Goal: Transaction & Acquisition: Download file/media

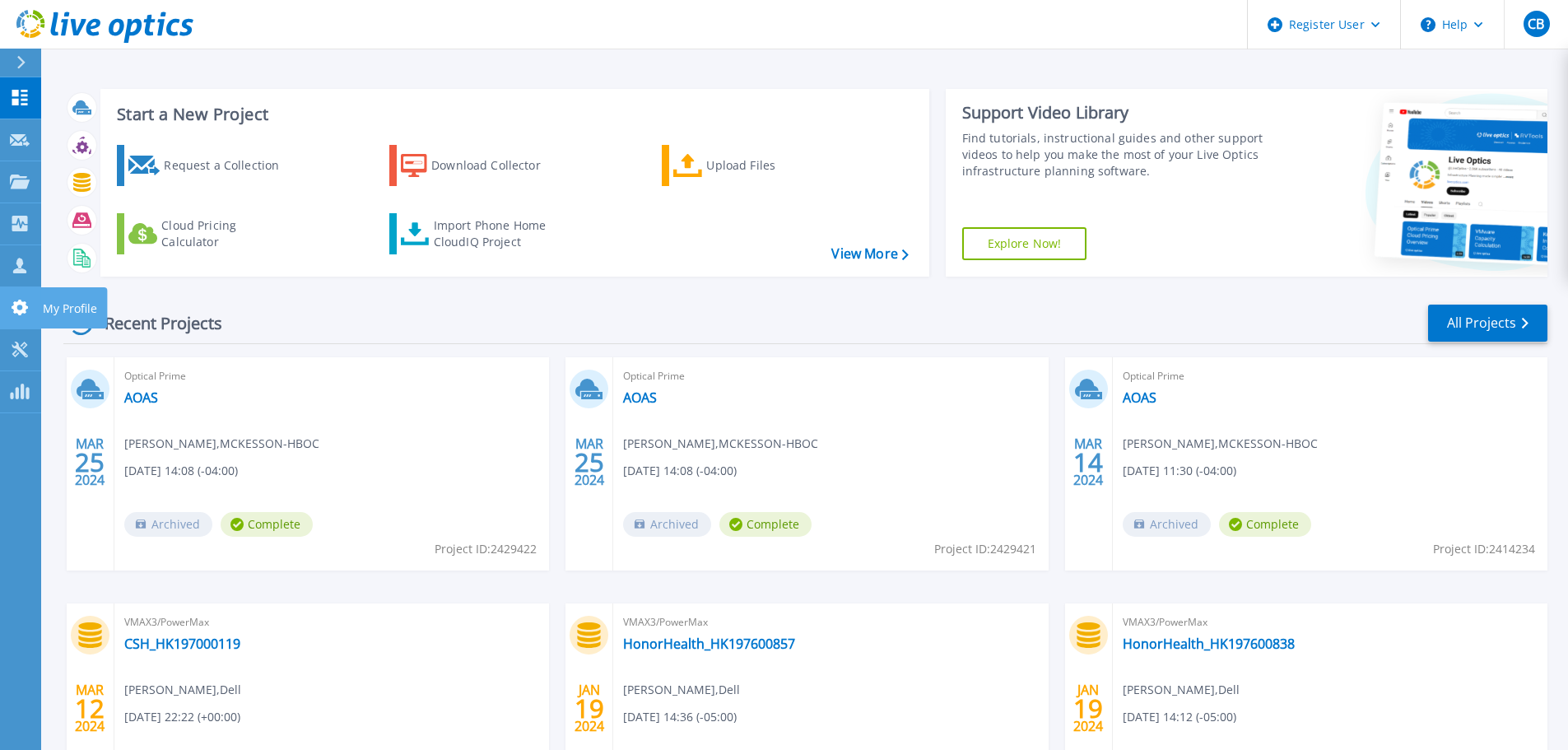
click at [17, 307] on icon at bounding box center [19, 307] width 17 height 16
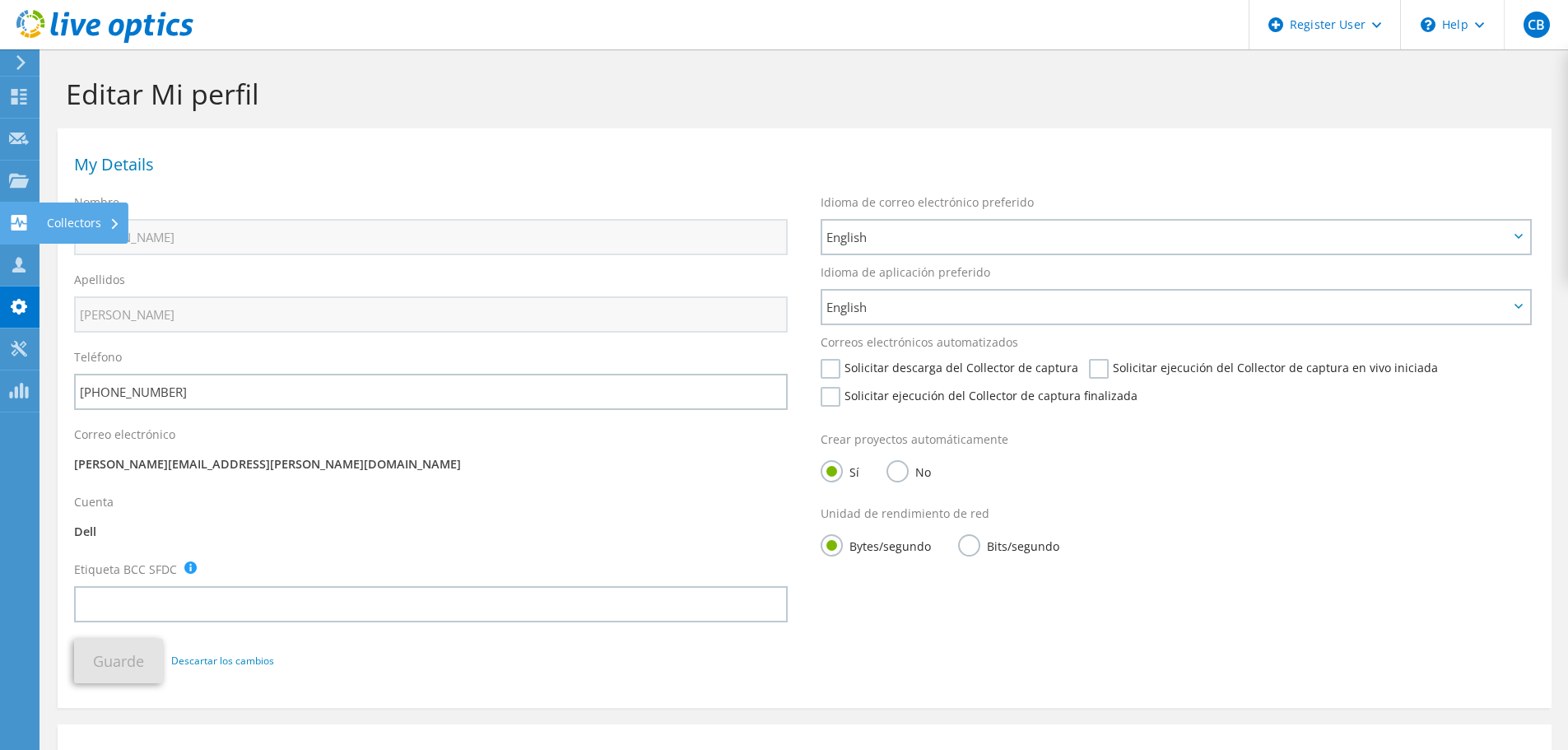
click at [59, 227] on div "Collectors" at bounding box center [84, 223] width 90 height 42
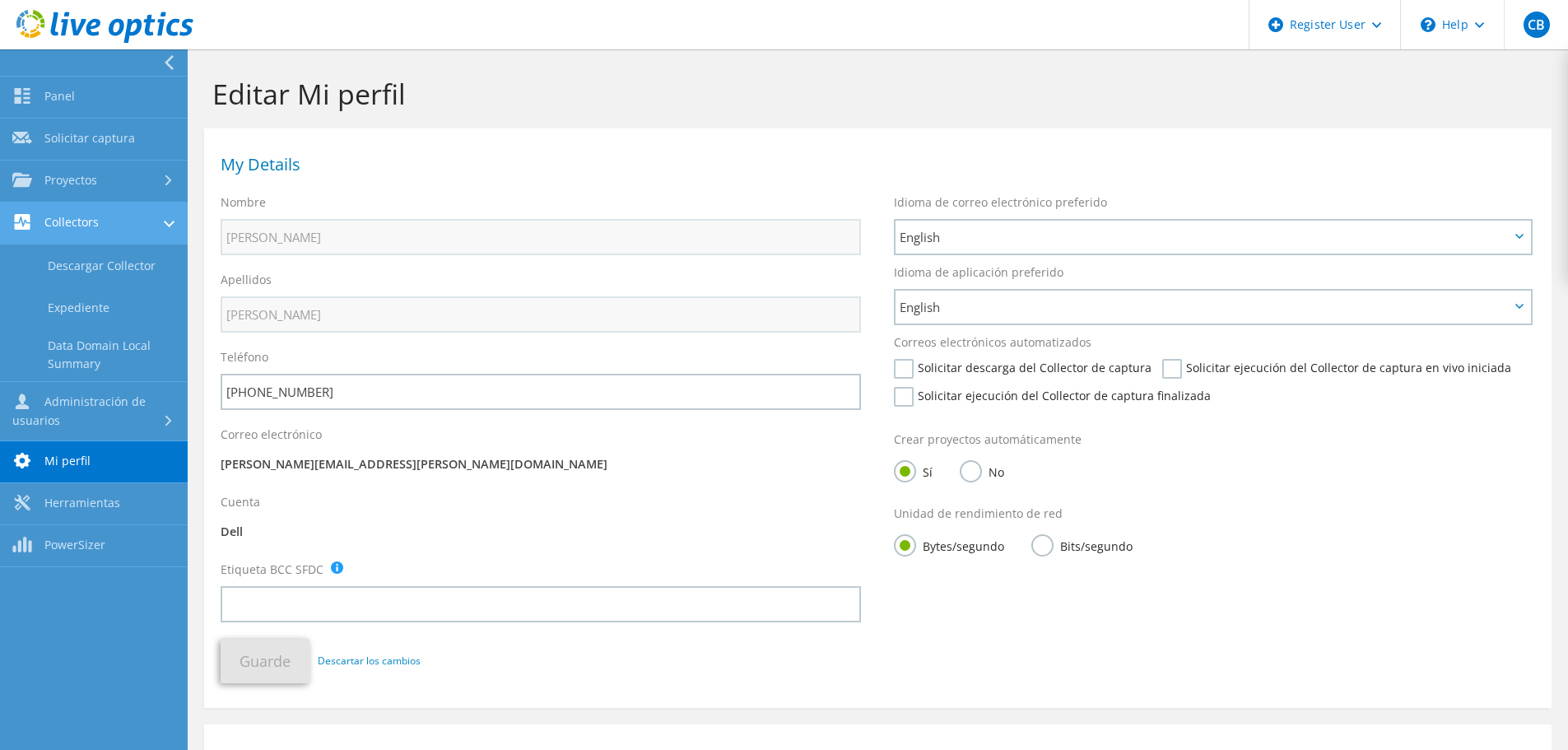
click at [149, 223] on link "Collectors" at bounding box center [94, 223] width 187 height 42
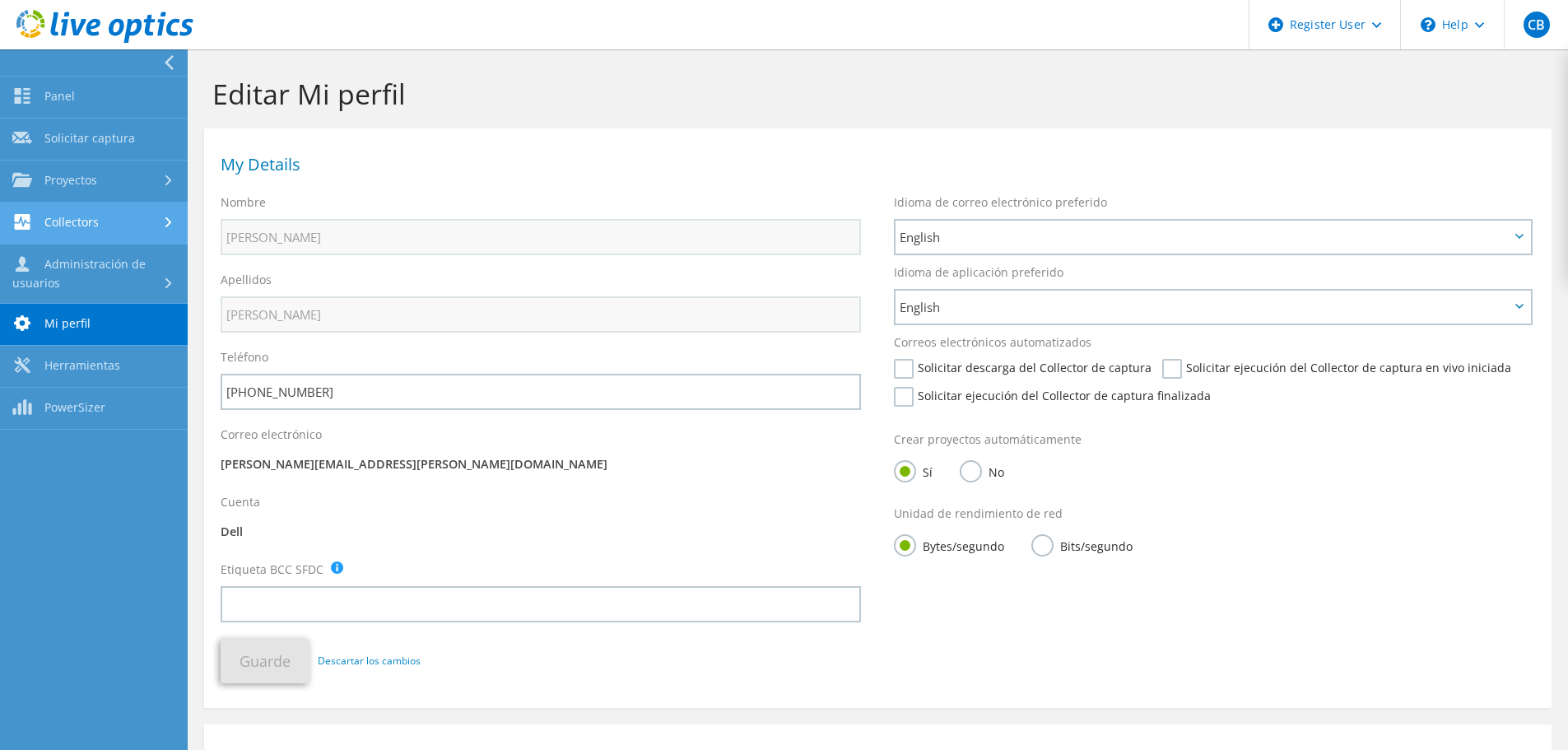
click at [165, 217] on icon at bounding box center [168, 223] width 6 height 11
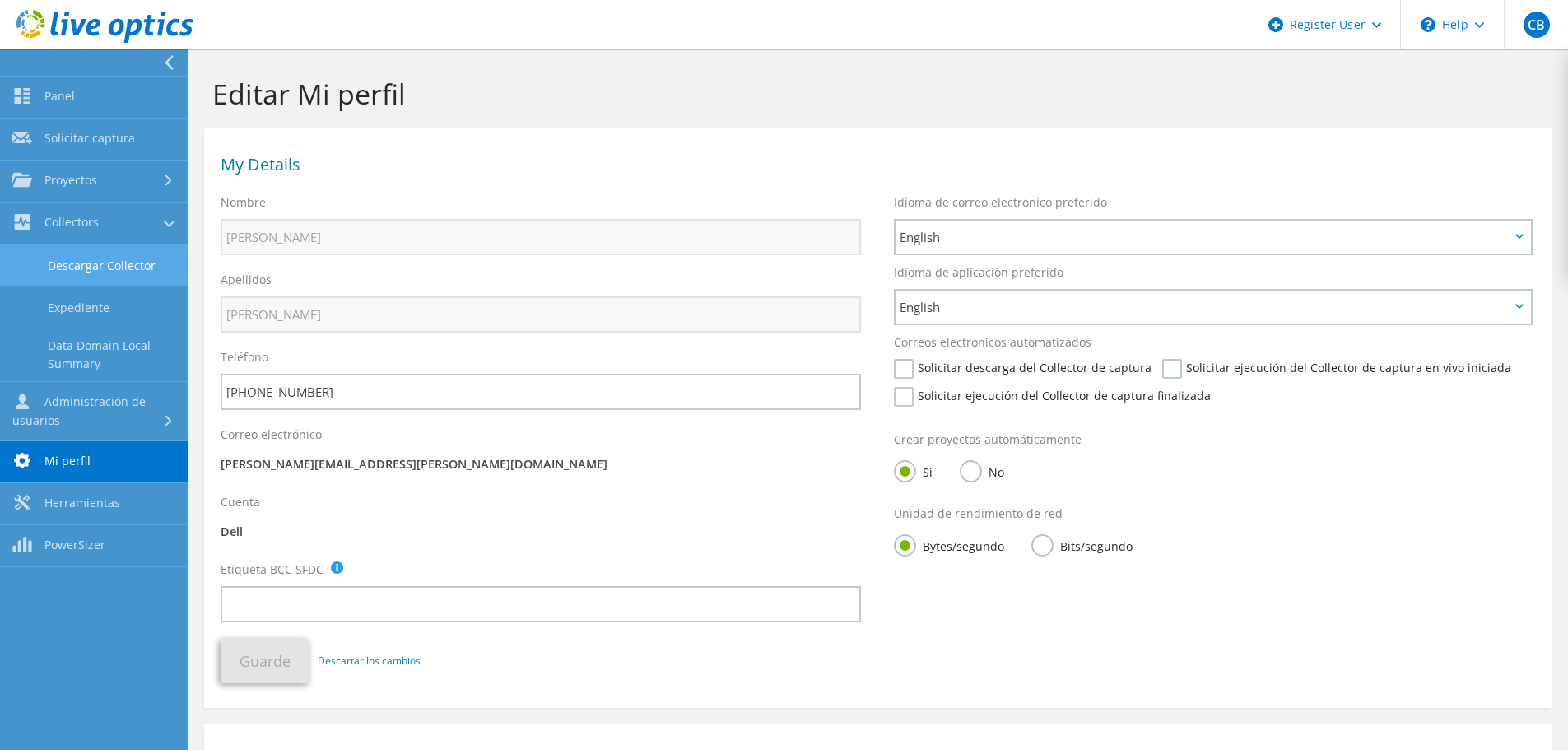
click at [114, 269] on link "Descargar Collector" at bounding box center [94, 266] width 187 height 42
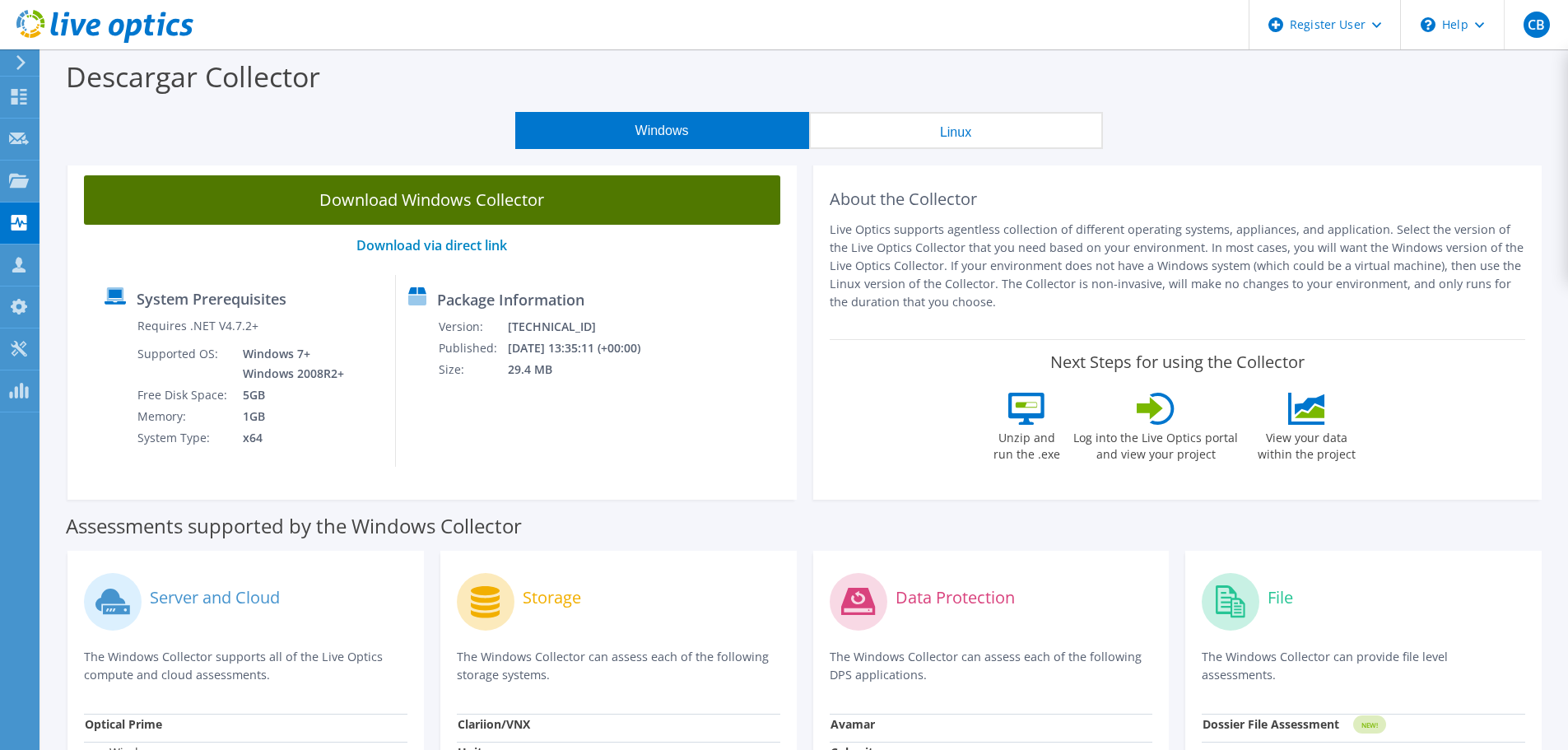
click at [600, 215] on link "Download Windows Collector" at bounding box center [432, 200] width 696 height 49
